Goal: Find specific page/section: Find specific page/section

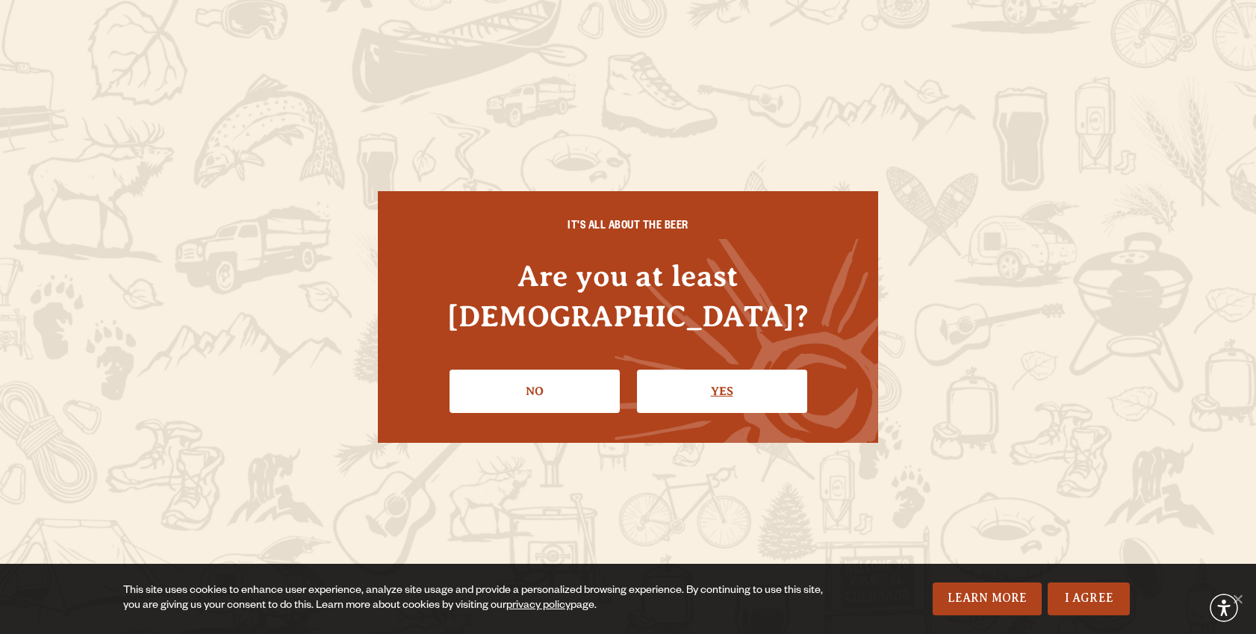
click at [798, 370] on link "Yes" at bounding box center [722, 391] width 170 height 43
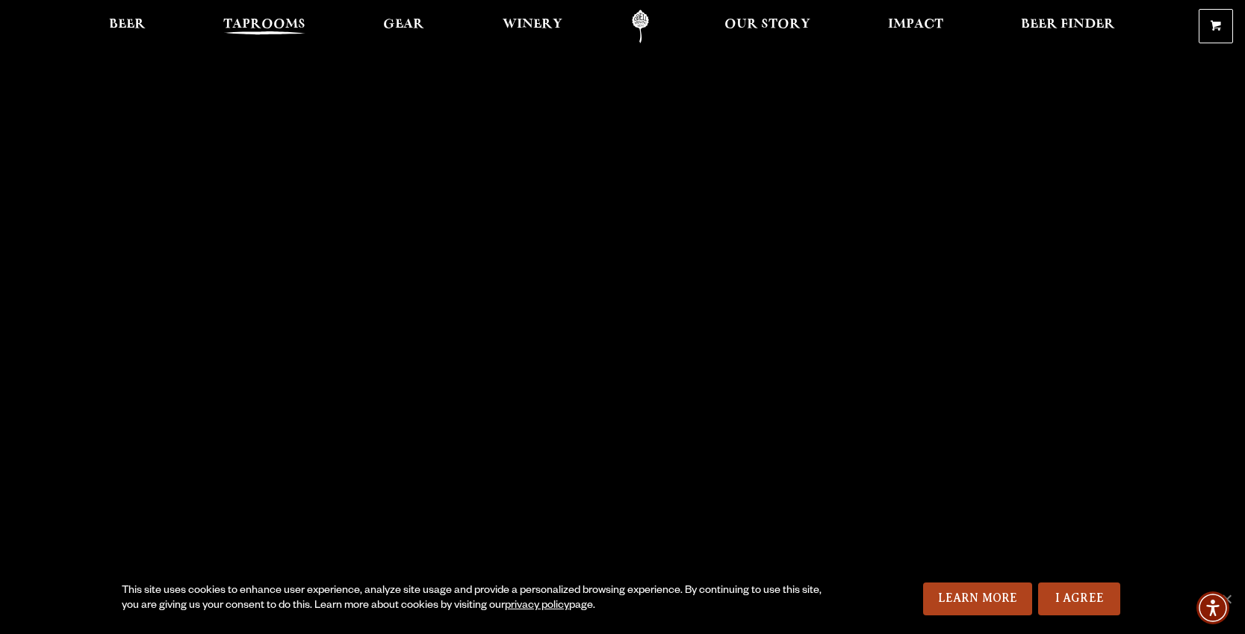
click at [281, 23] on span "Taprooms" at bounding box center [264, 25] width 82 height 12
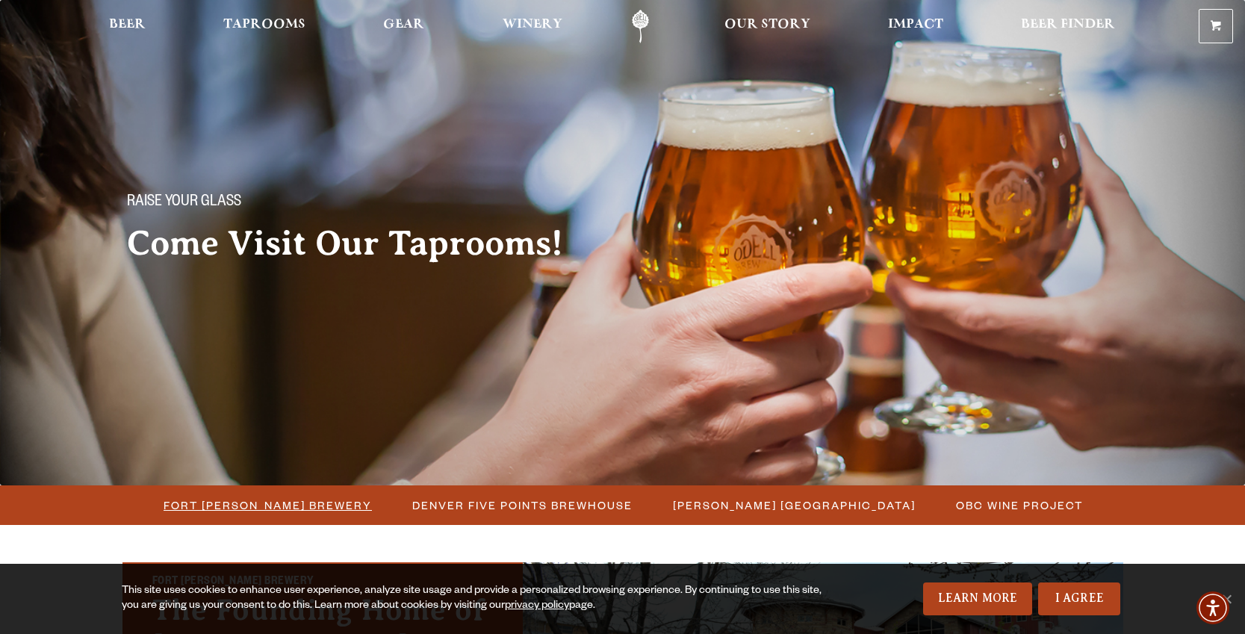
click at [263, 505] on span "Fort [PERSON_NAME] Brewery" at bounding box center [268, 505] width 208 height 22
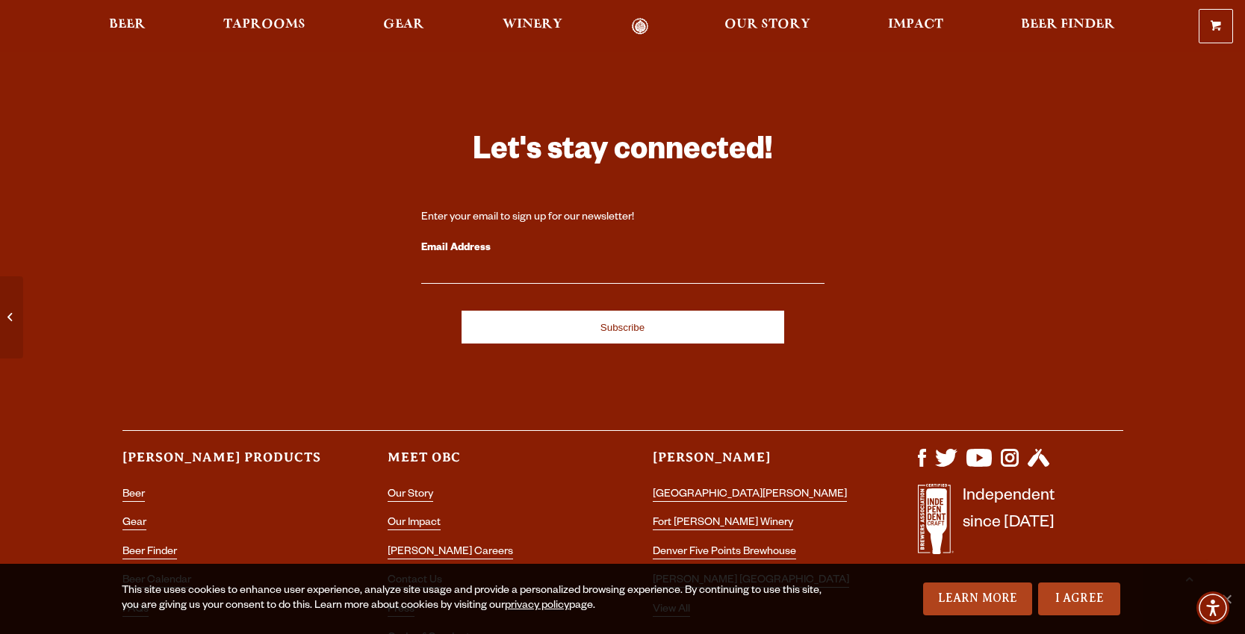
scroll to position [6129, 0]
